Goal: Information Seeking & Learning: Compare options

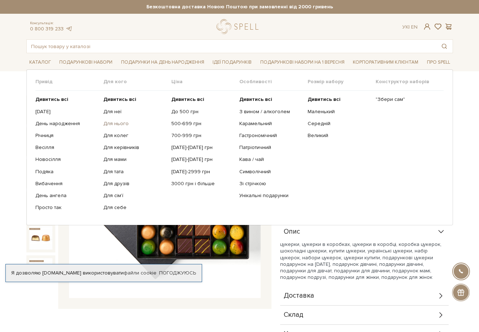
click at [119, 123] on link "Для нього" at bounding box center [134, 123] width 63 height 7
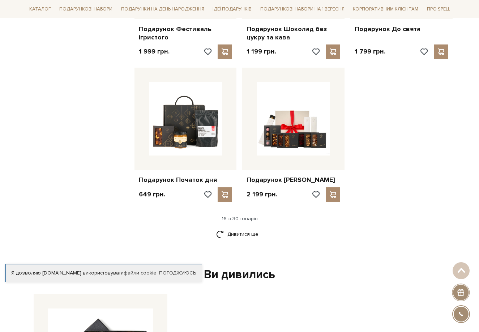
scroll to position [868, 0]
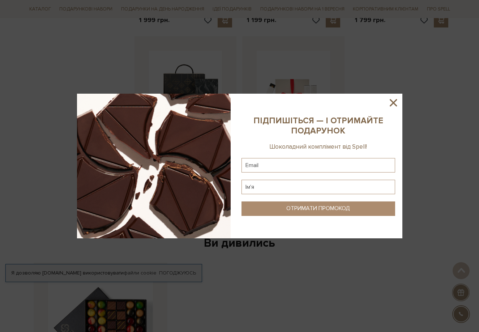
click at [393, 103] on icon at bounding box center [393, 102] width 7 height 7
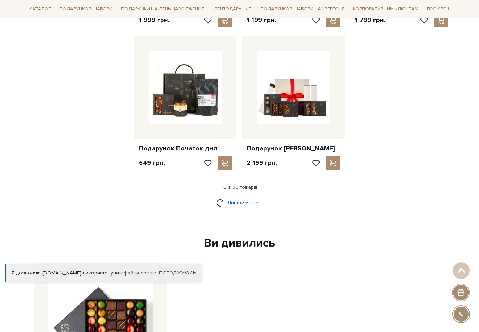
click at [237, 198] on link "Дивитися ще" at bounding box center [239, 202] width 47 height 13
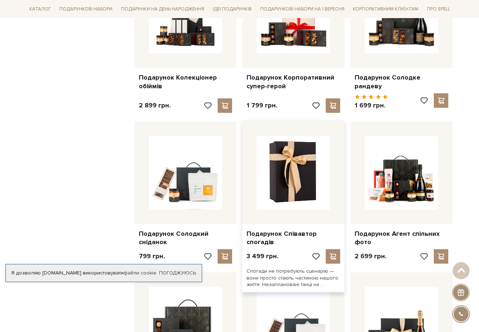
scroll to position [1085, 0]
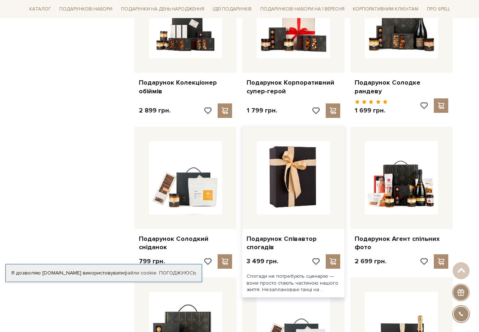
click at [298, 164] on img at bounding box center [293, 177] width 73 height 73
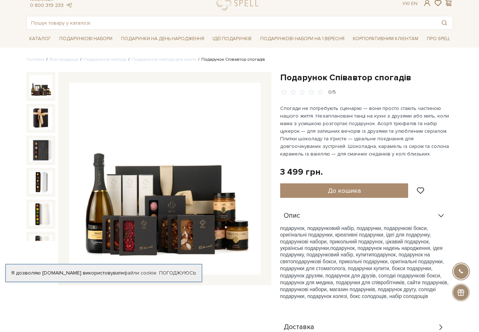
scroll to position [36, 0]
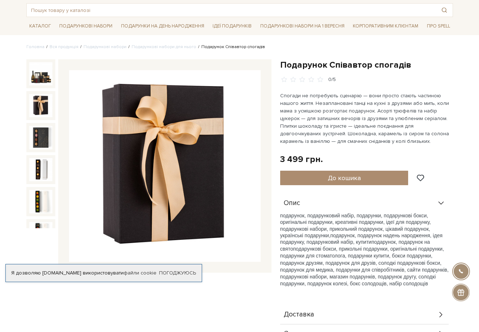
click at [42, 104] on img at bounding box center [40, 105] width 23 height 23
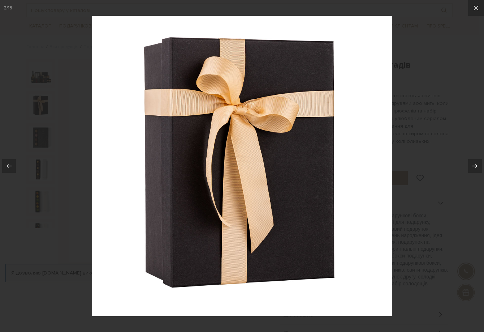
click at [477, 165] on icon at bounding box center [475, 166] width 5 height 4
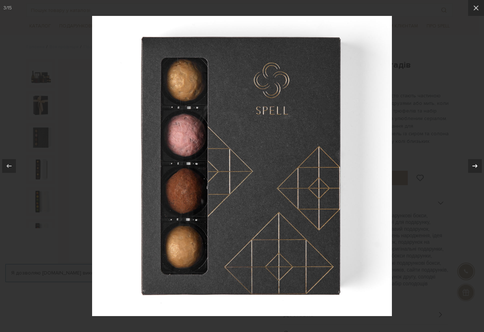
click at [477, 165] on icon at bounding box center [475, 166] width 5 height 4
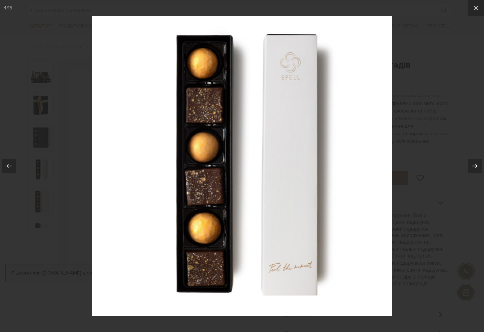
click at [477, 165] on icon at bounding box center [475, 166] width 5 height 4
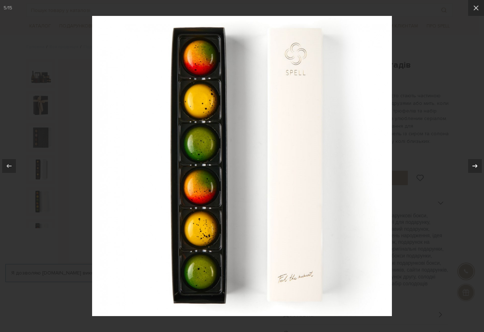
click at [477, 165] on icon at bounding box center [475, 166] width 5 height 4
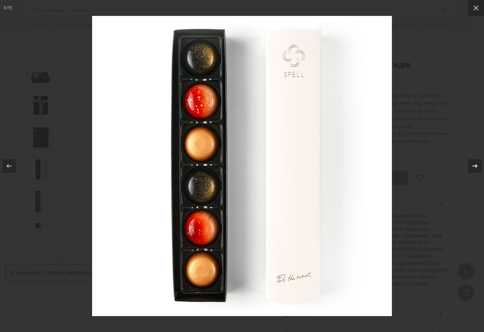
click at [477, 165] on icon at bounding box center [475, 166] width 5 height 4
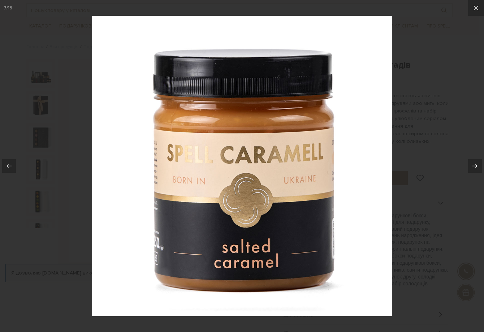
click at [477, 165] on icon at bounding box center [475, 166] width 5 height 4
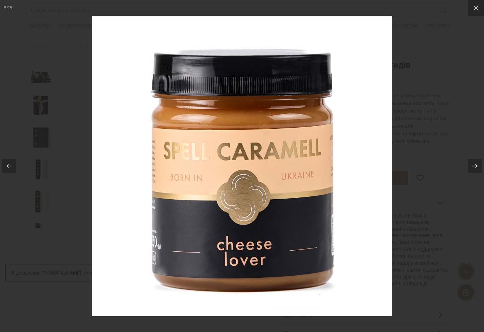
click at [477, 165] on icon at bounding box center [475, 166] width 5 height 4
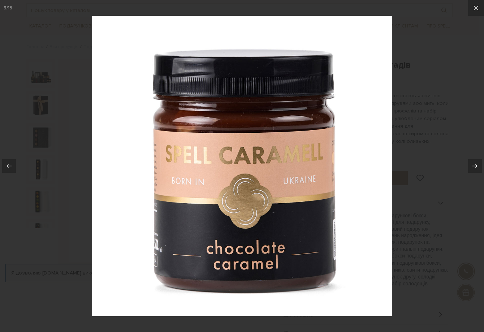
click at [477, 165] on icon at bounding box center [475, 166] width 5 height 4
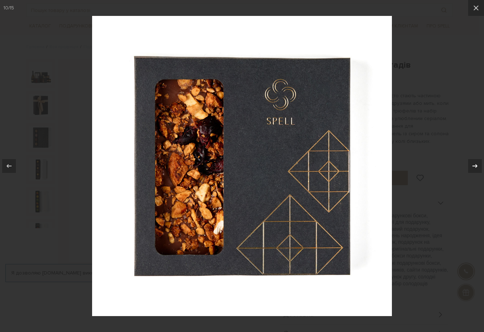
click at [477, 165] on icon at bounding box center [475, 166] width 5 height 4
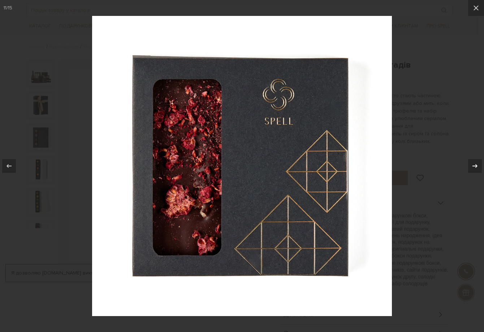
click at [477, 165] on icon at bounding box center [475, 166] width 5 height 4
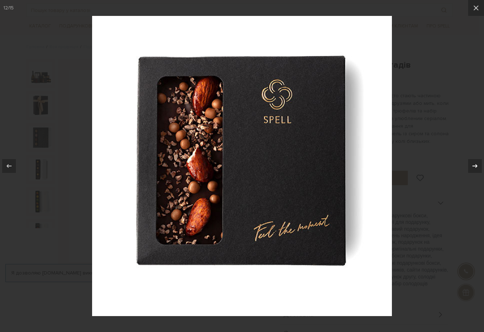
click at [477, 165] on icon at bounding box center [475, 166] width 5 height 4
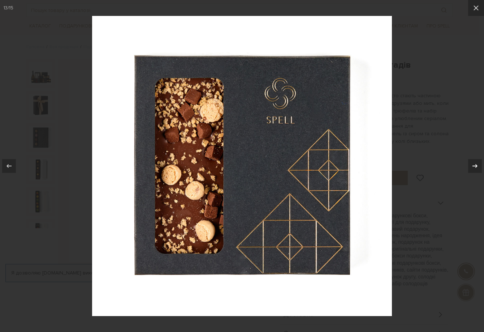
click at [477, 165] on icon at bounding box center [475, 166] width 5 height 4
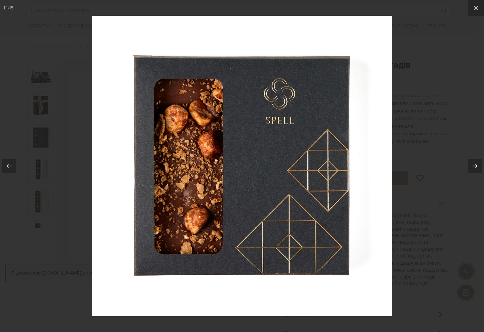
click at [477, 165] on icon at bounding box center [475, 166] width 5 height 4
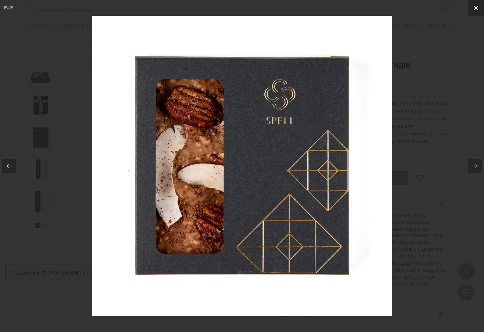
click at [476, 11] on icon at bounding box center [476, 8] width 9 height 9
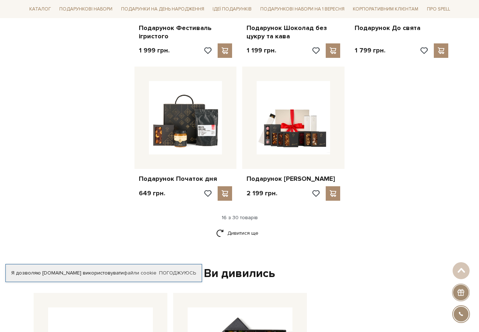
scroll to position [832, 0]
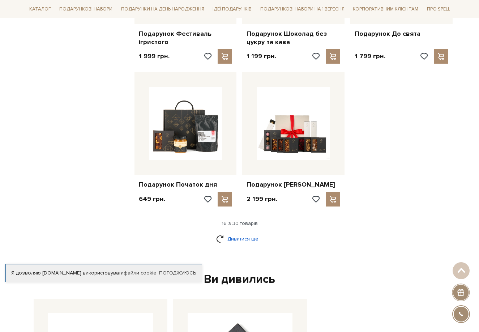
click at [250, 235] on link "Дивитися ще" at bounding box center [239, 238] width 47 height 13
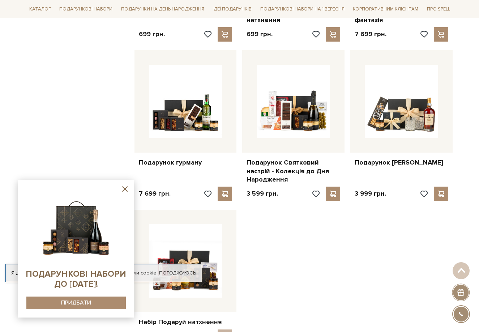
scroll to position [1446, 0]
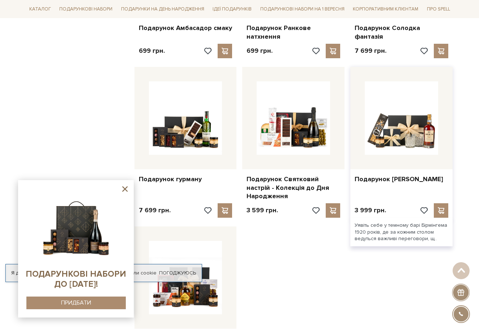
click at [390, 157] on div at bounding box center [401, 118] width 102 height 102
click at [392, 175] on link "Подарунок [PERSON_NAME]" at bounding box center [402, 179] width 94 height 8
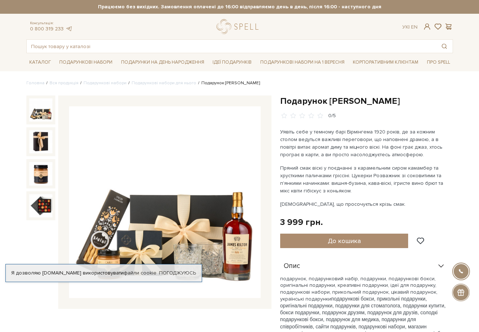
scroll to position [36, 0]
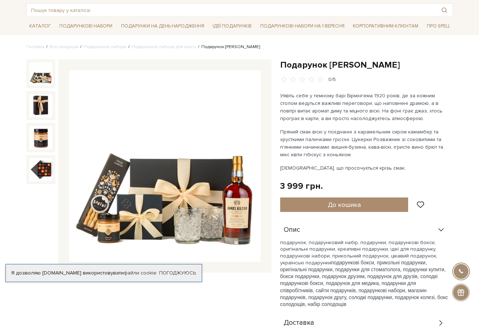
click at [42, 79] on img at bounding box center [40, 73] width 23 height 23
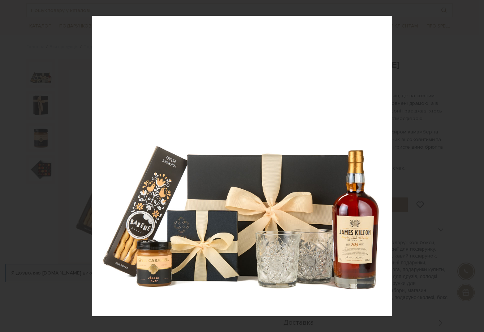
click at [477, 166] on div "1 / 4" at bounding box center [242, 166] width 484 height 332
click at [477, 166] on icon at bounding box center [475, 166] width 9 height 9
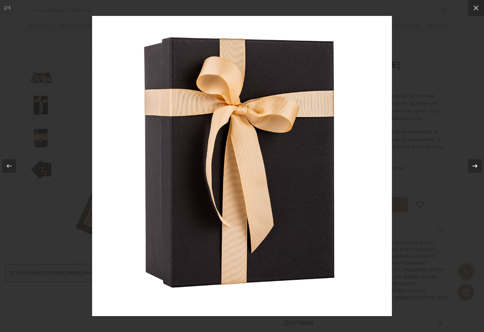
click at [477, 166] on icon at bounding box center [475, 166] width 9 height 9
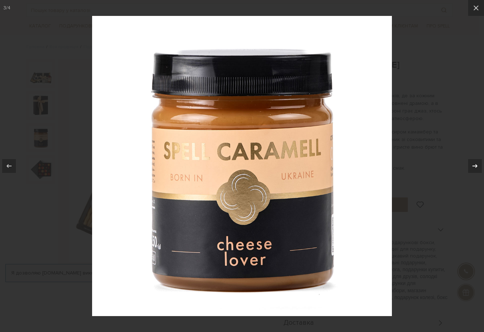
click at [477, 166] on icon at bounding box center [475, 166] width 9 height 9
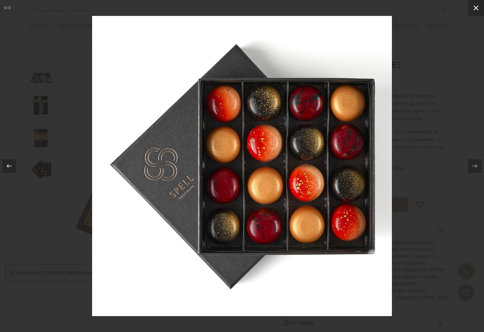
click at [477, 4] on icon at bounding box center [476, 8] width 9 height 9
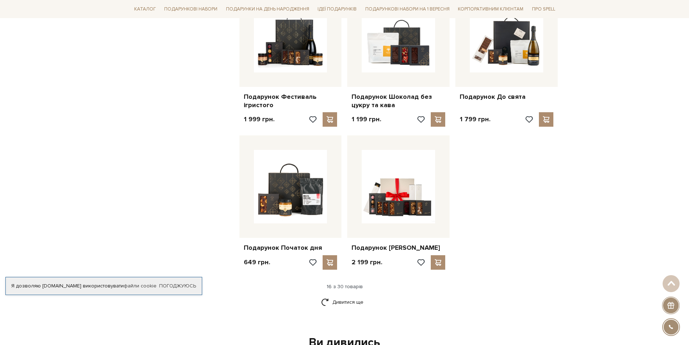
scroll to position [843, 0]
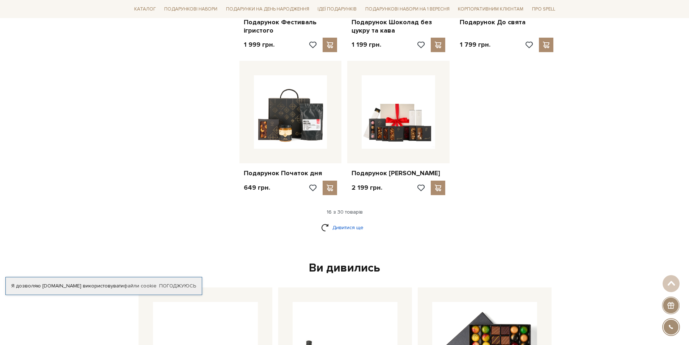
click at [357, 223] on link "Дивитися ще" at bounding box center [344, 227] width 47 height 13
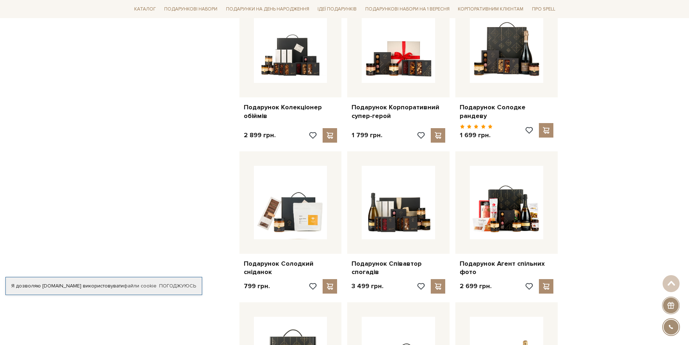
scroll to position [1096, 0]
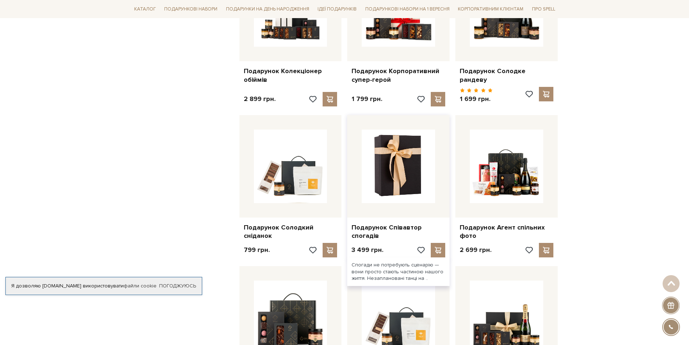
click at [382, 168] on img at bounding box center [398, 165] width 73 height 73
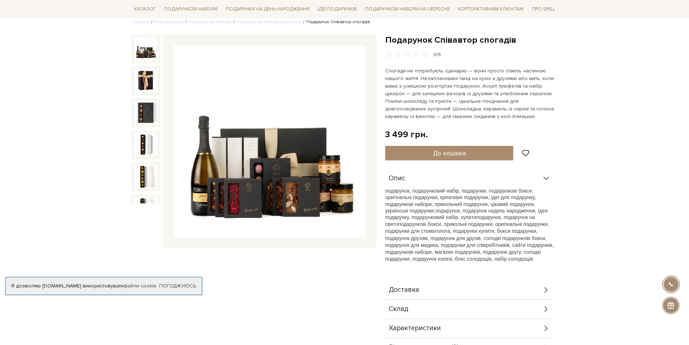
scroll to position [72, 0]
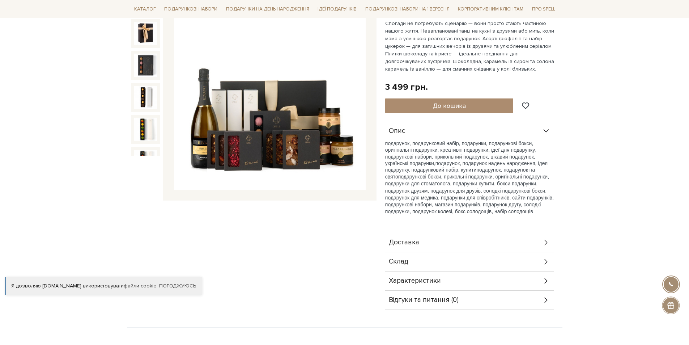
click at [404, 262] on span "Склад" at bounding box center [399, 261] width 20 height 7
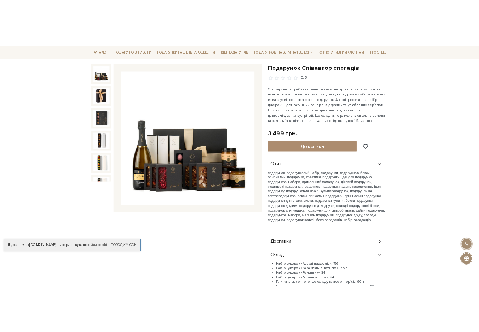
scroll to position [36, 0]
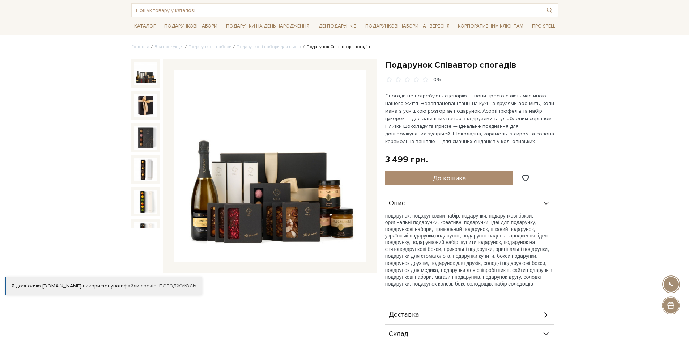
click at [303, 209] on img at bounding box center [270, 166] width 192 height 192
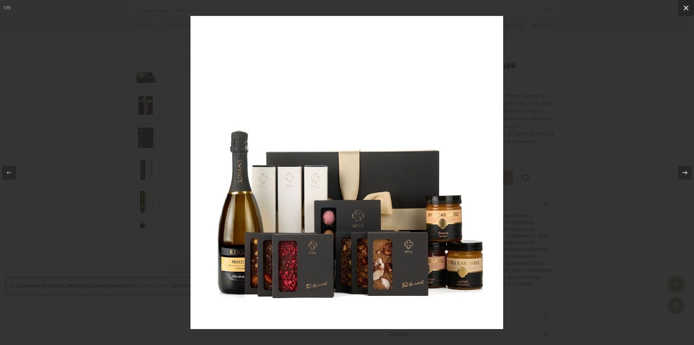
click at [685, 9] on icon at bounding box center [686, 8] width 9 height 9
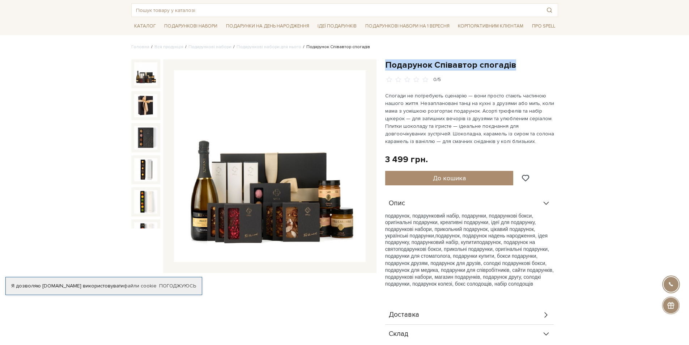
drag, startPoint x: 514, startPoint y: 65, endPoint x: 386, endPoint y: 64, distance: 127.6
click at [386, 64] on h1 "Подарунок Співавтор спогадів" at bounding box center [471, 64] width 173 height 11
copy h1 "Подарунок Співавтор спогадів"
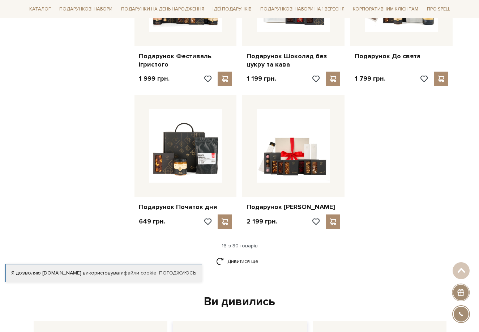
scroll to position [807, 0]
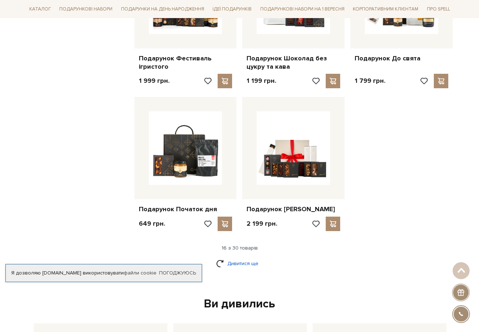
click at [250, 260] on link "Дивитися ще" at bounding box center [239, 263] width 47 height 13
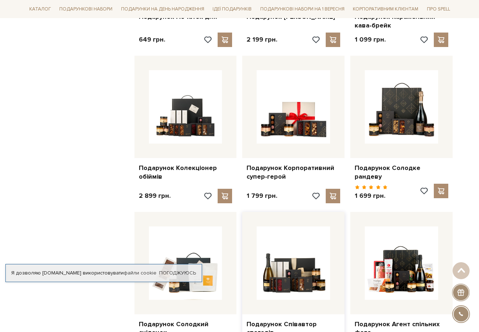
scroll to position [988, 0]
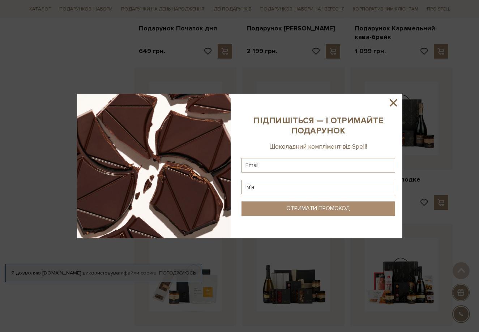
click at [393, 103] on icon at bounding box center [393, 102] width 7 height 7
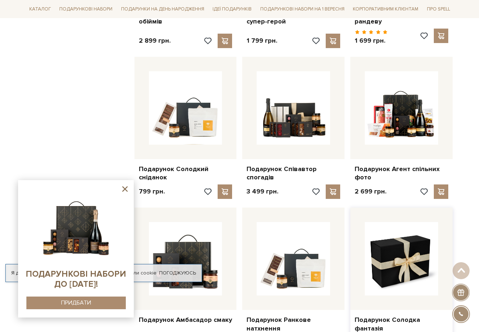
scroll to position [1132, 0]
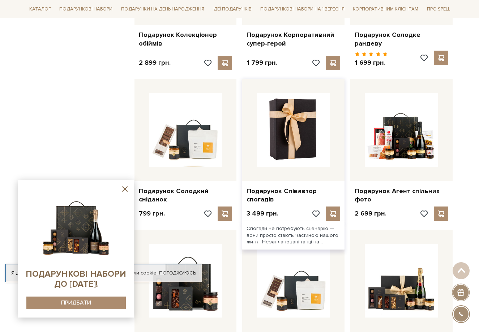
click at [285, 146] on img at bounding box center [293, 129] width 73 height 73
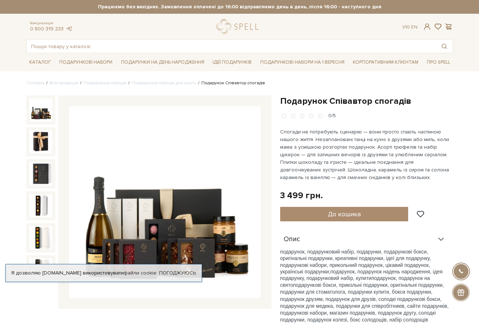
scroll to position [36, 0]
